Goal: Task Accomplishment & Management: Use online tool/utility

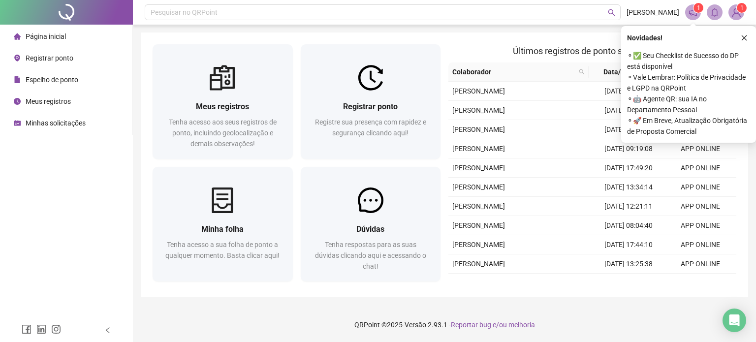
click at [56, 50] on div "Registrar ponto" at bounding box center [44, 58] width 60 height 20
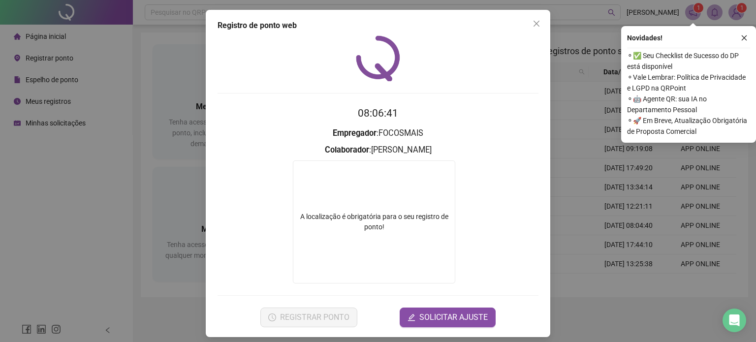
scroll to position [6, 0]
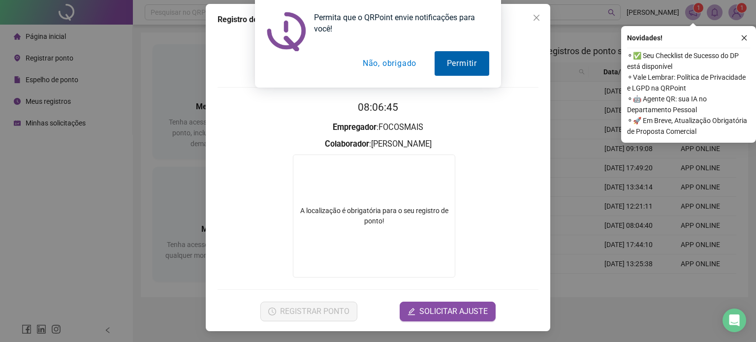
click at [478, 63] on button "Permitir" at bounding box center [461, 63] width 55 height 25
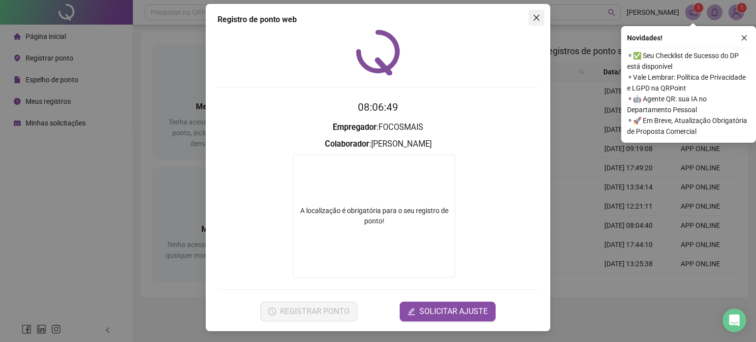
click at [535, 16] on icon "close" at bounding box center [536, 18] width 8 height 8
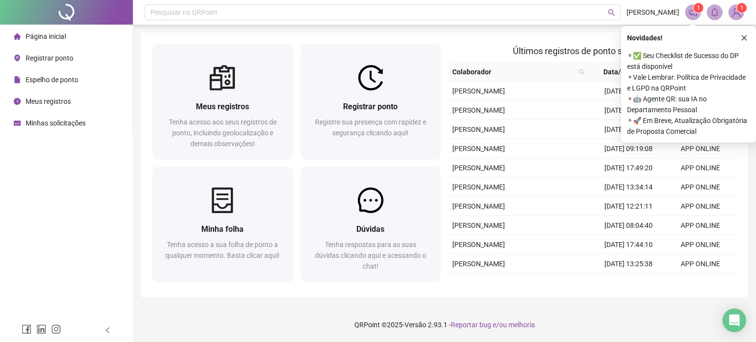
click at [63, 57] on span "Registrar ponto" at bounding box center [50, 58] width 48 height 8
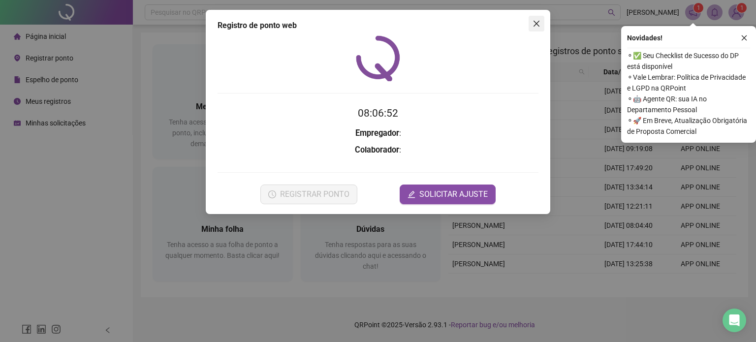
click at [537, 25] on icon "close" at bounding box center [536, 24] width 8 height 8
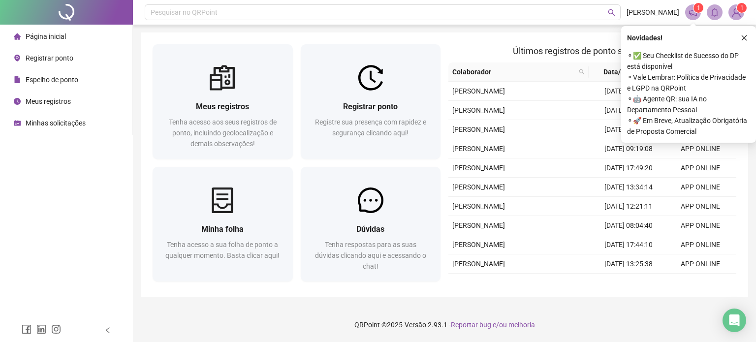
click at [57, 62] on span "Registrar ponto" at bounding box center [50, 58] width 48 height 8
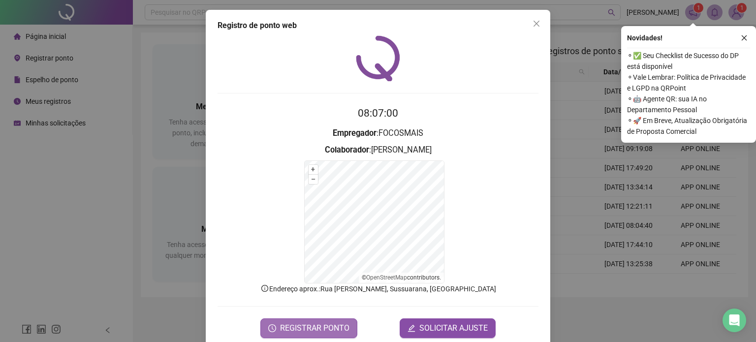
click at [318, 327] on span "REGISTRAR PONTO" at bounding box center [314, 328] width 69 height 12
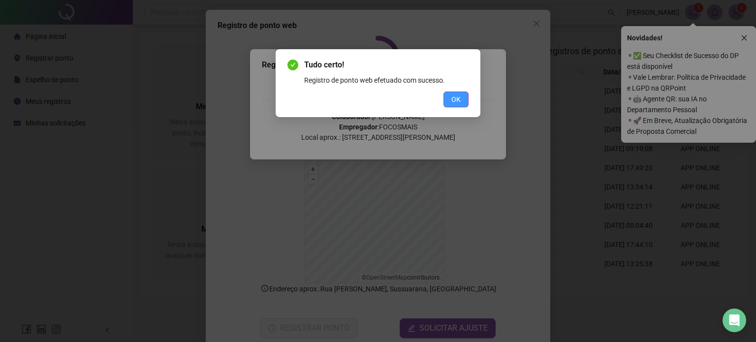
click at [460, 99] on button "OK" at bounding box center [455, 99] width 25 height 16
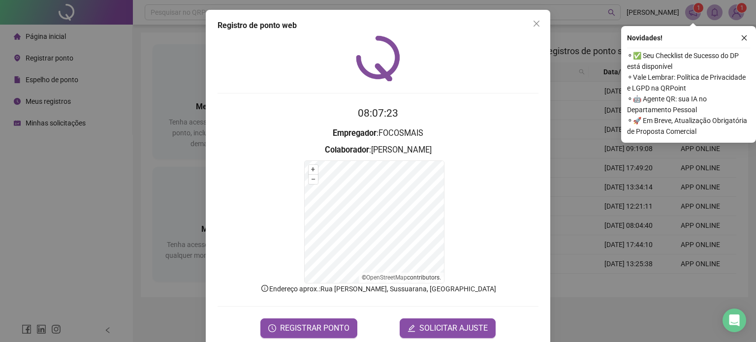
click at [541, 18] on div "Registro de ponto web 08:07:23 Empregador : FOCOSMAIS Colaborador : [PERSON_NAM…" at bounding box center [378, 179] width 344 height 338
click at [533, 27] on icon "close" at bounding box center [536, 24] width 8 height 8
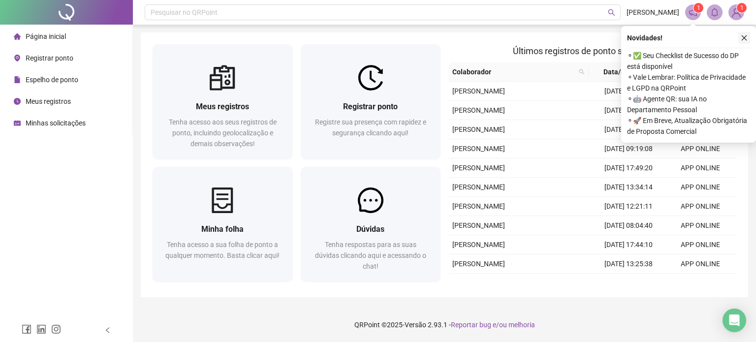
click at [744, 33] on button "button" at bounding box center [744, 38] width 12 height 12
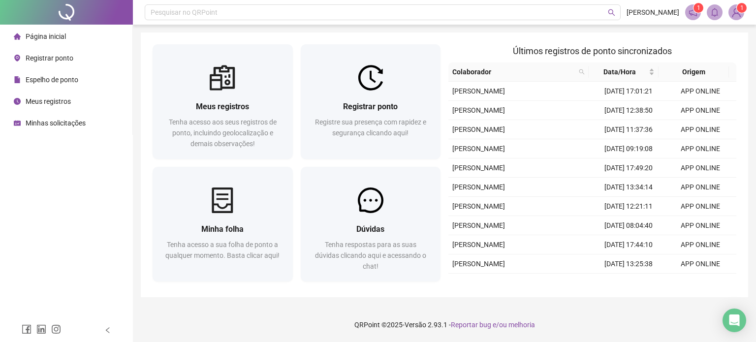
click at [737, 18] on img at bounding box center [736, 12] width 15 height 15
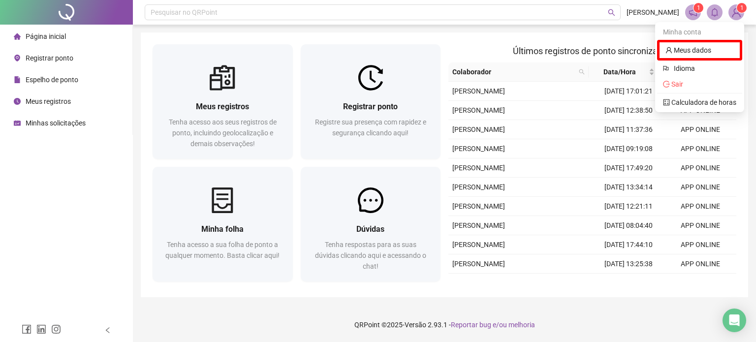
click at [736, 11] on img at bounding box center [736, 12] width 15 height 15
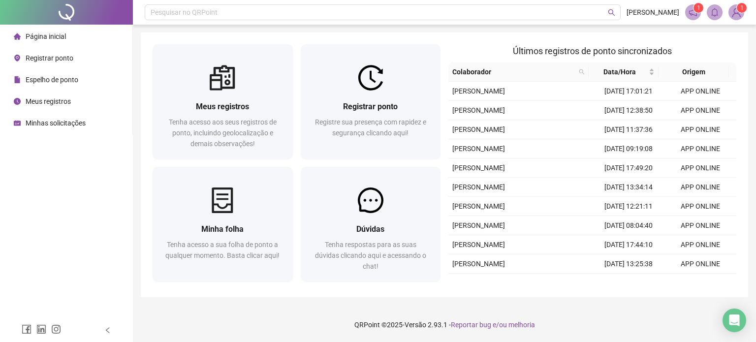
click at [736, 8] on img at bounding box center [736, 12] width 15 height 15
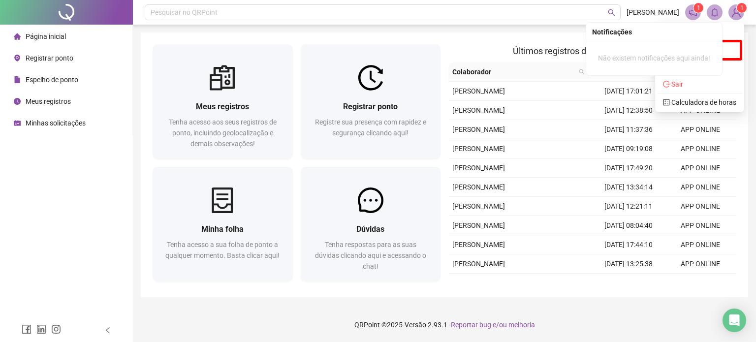
click at [705, 11] on div "1 1" at bounding box center [714, 12] width 59 height 16
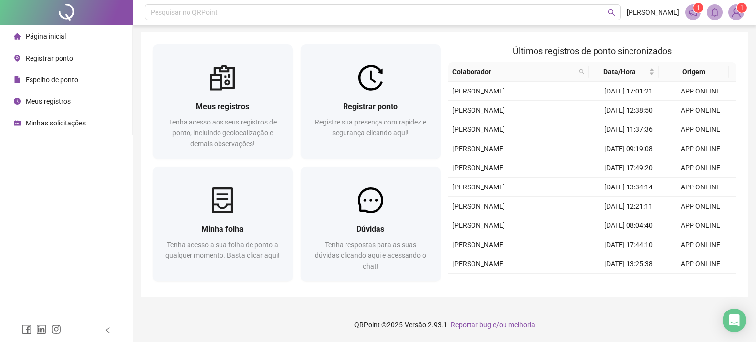
click at [699, 12] on span "1" at bounding box center [698, 8] width 3 height 10
click at [691, 16] on icon "notification" at bounding box center [692, 12] width 9 height 9
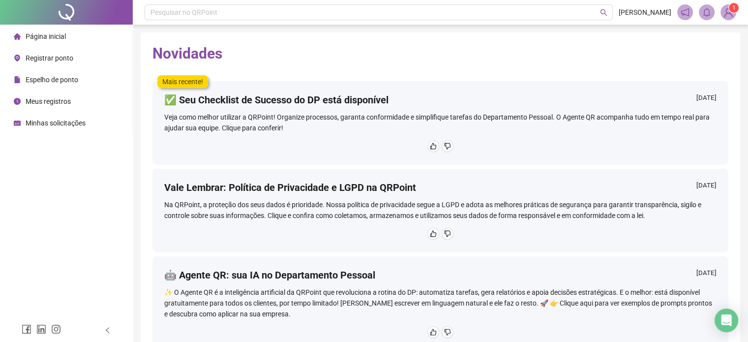
click at [727, 13] on img at bounding box center [728, 12] width 15 height 15
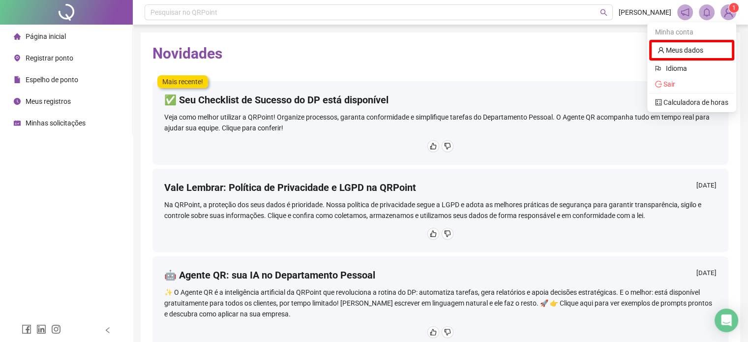
click at [45, 57] on span "Registrar ponto" at bounding box center [50, 58] width 48 height 8
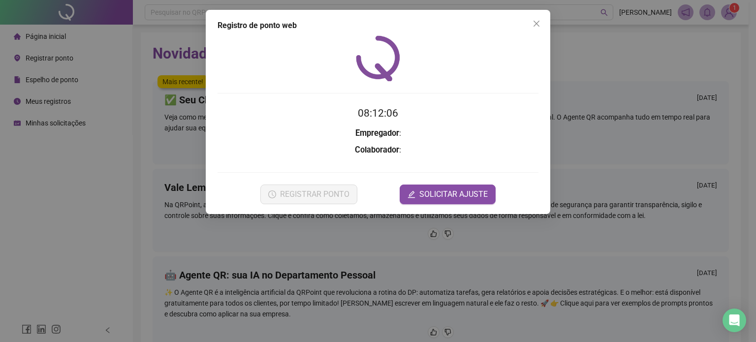
drag, startPoint x: 535, startPoint y: 19, endPoint x: 528, endPoint y: 23, distance: 7.9
click at [536, 20] on icon "close" at bounding box center [536, 24] width 8 height 8
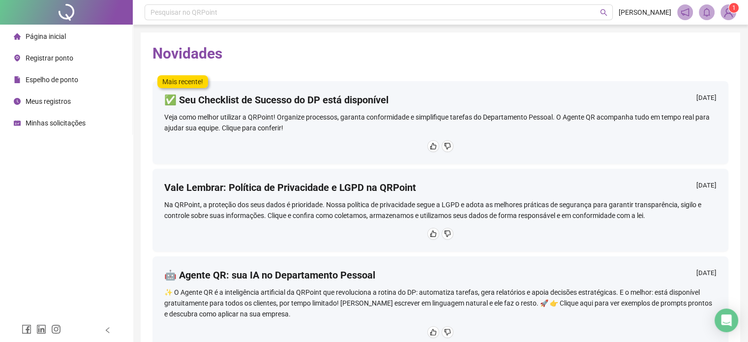
click at [60, 36] on span "Página inicial" at bounding box center [46, 36] width 40 height 8
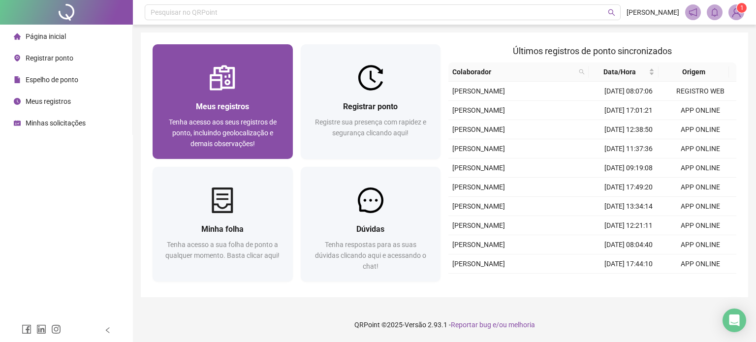
click at [207, 111] on span "Meus registros" at bounding box center [222, 106] width 53 height 9
